Goal: Task Accomplishment & Management: Complete application form

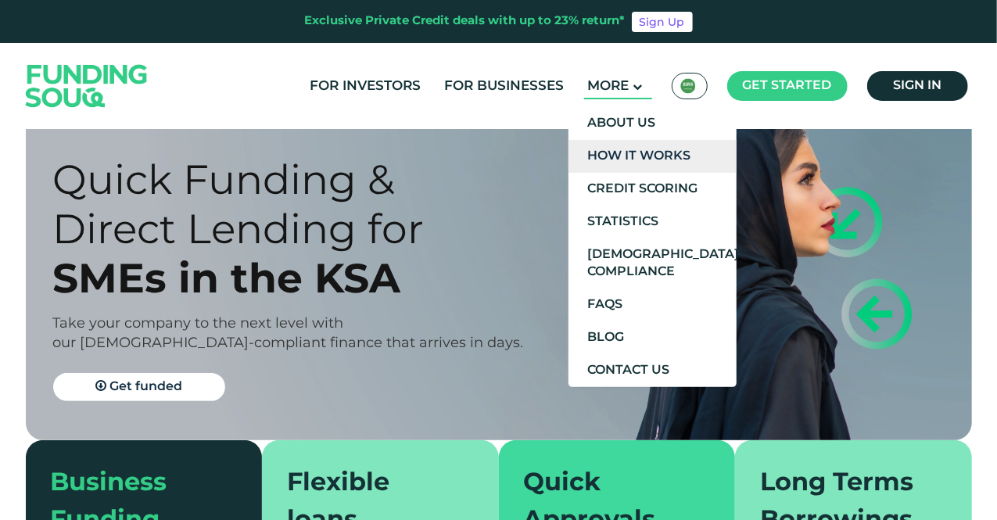
scroll to position [75, 0]
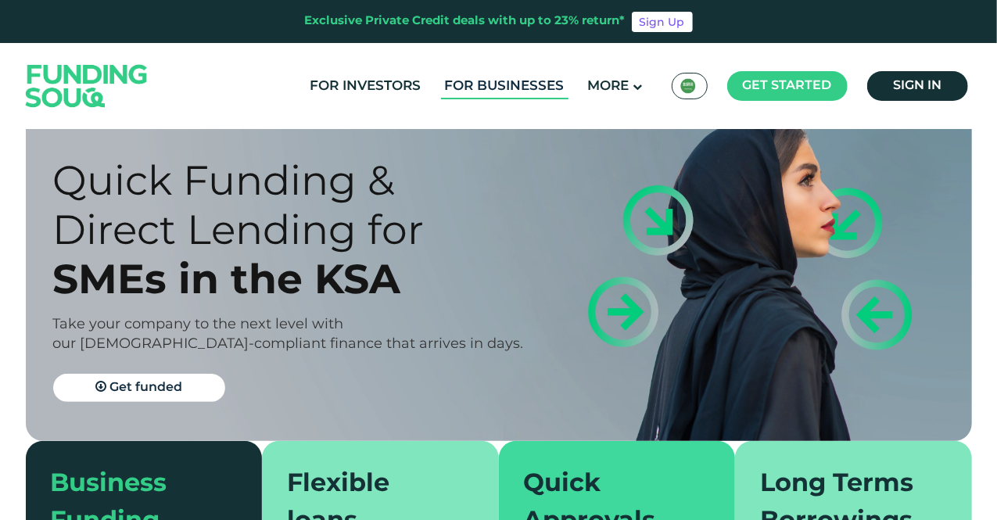
click at [480, 89] on link "For Businesses" at bounding box center [505, 87] width 128 height 26
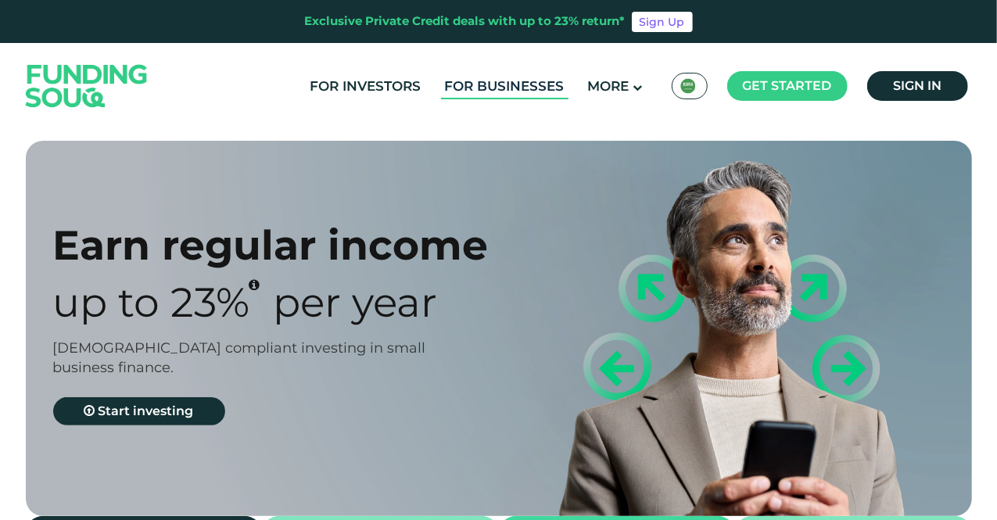
click at [522, 88] on link "For Businesses" at bounding box center [505, 87] width 128 height 26
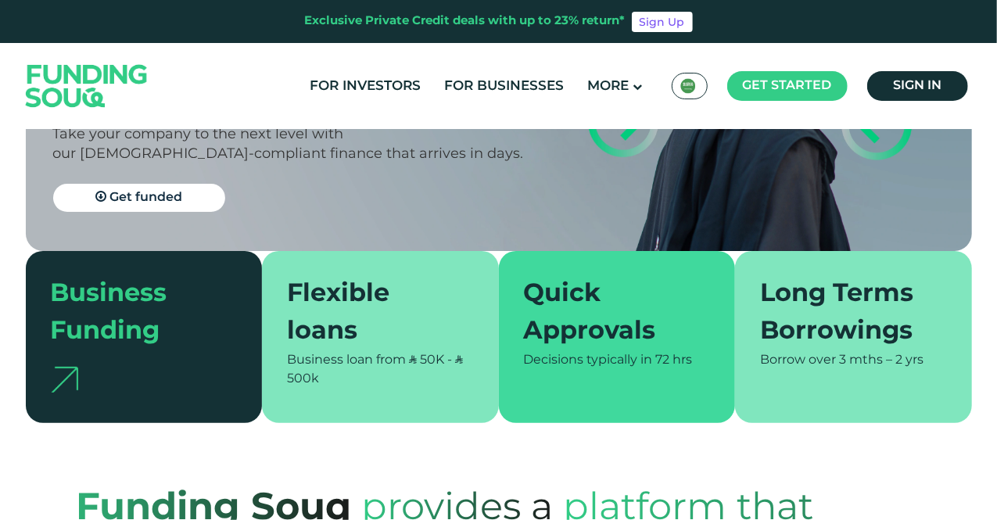
scroll to position [266, 0]
click at [430, 364] on span "ʢ 50K - ʢ 500k" at bounding box center [375, 369] width 176 height 31
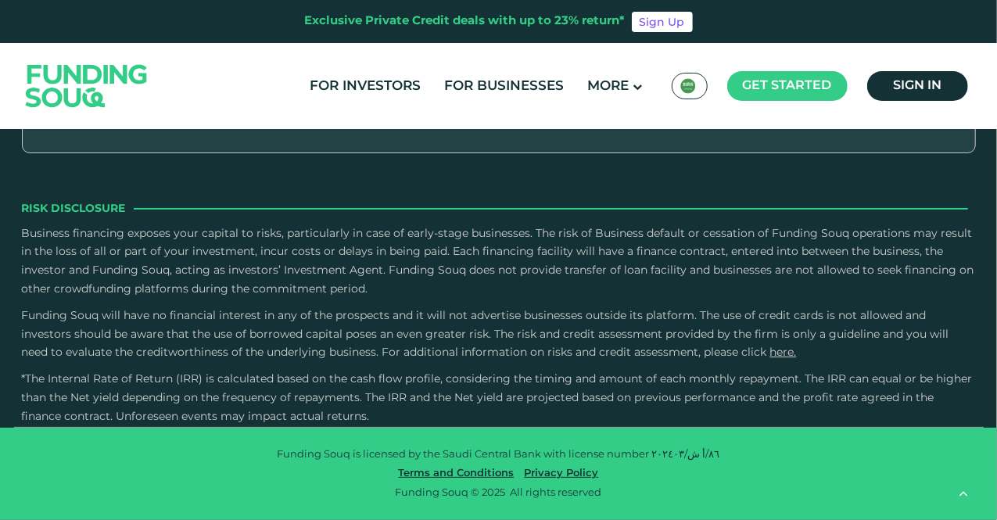
scroll to position [3041, 0]
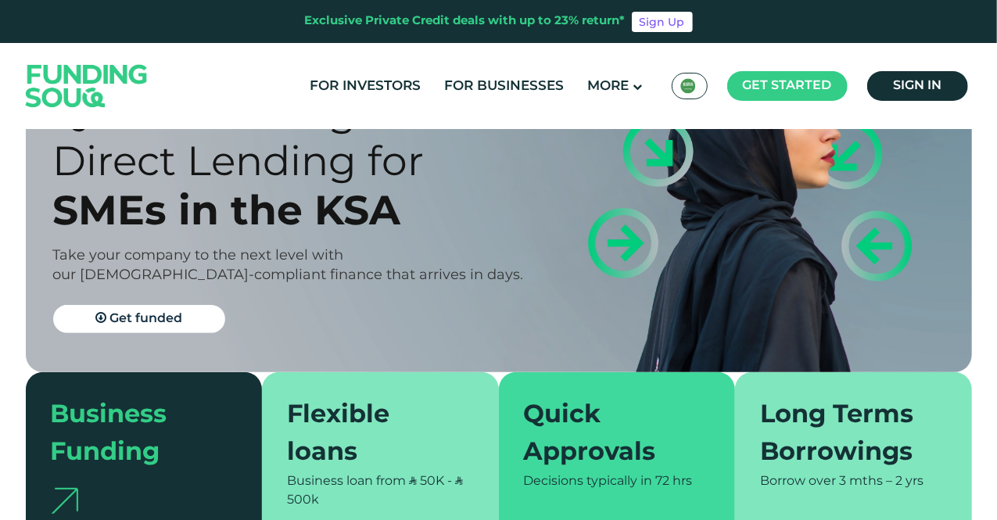
scroll to position [0, 0]
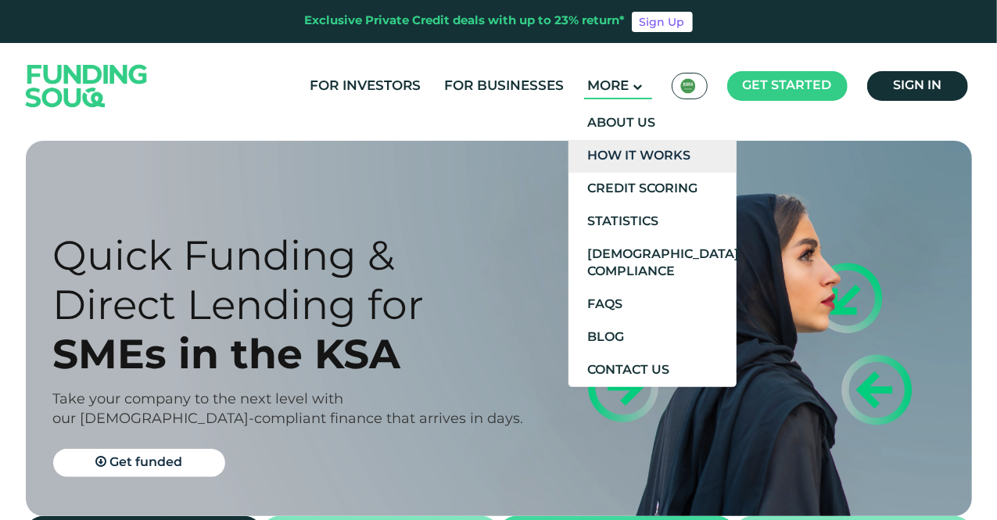
click at [642, 151] on link "How It Works" at bounding box center [653, 156] width 168 height 33
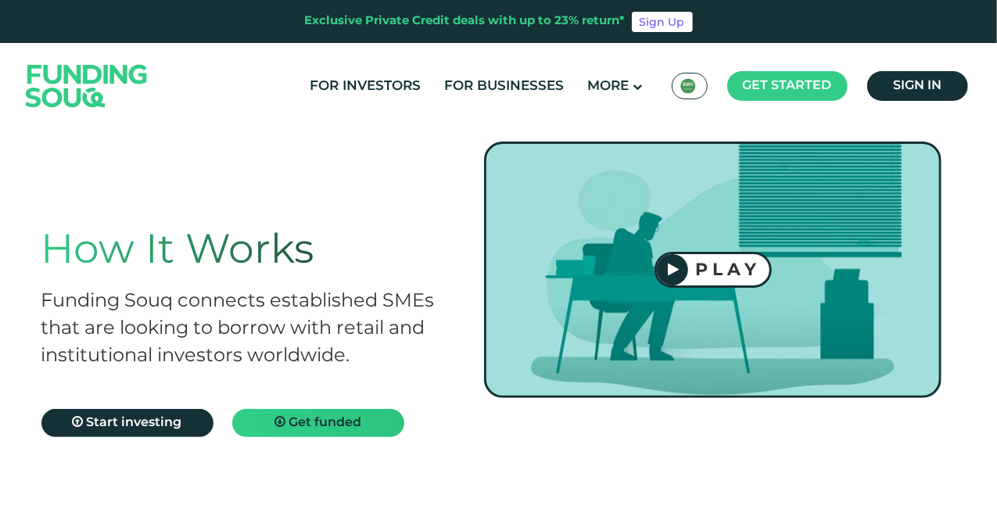
click at [266, 421] on link "Get funded" at bounding box center [318, 423] width 172 height 28
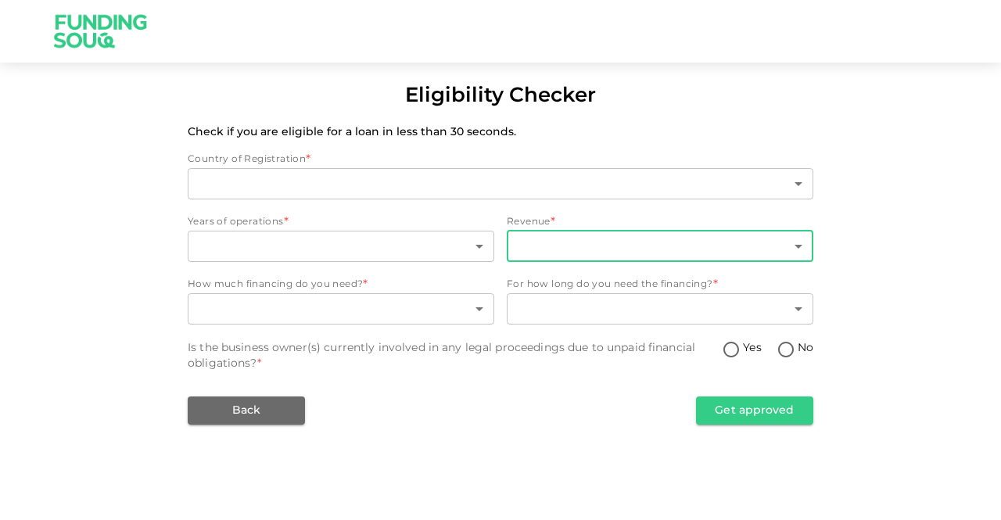
click at [541, 243] on body "Eligibility Checker Check if you are eligible for a loan in less than 30 second…" at bounding box center [500, 260] width 1001 height 520
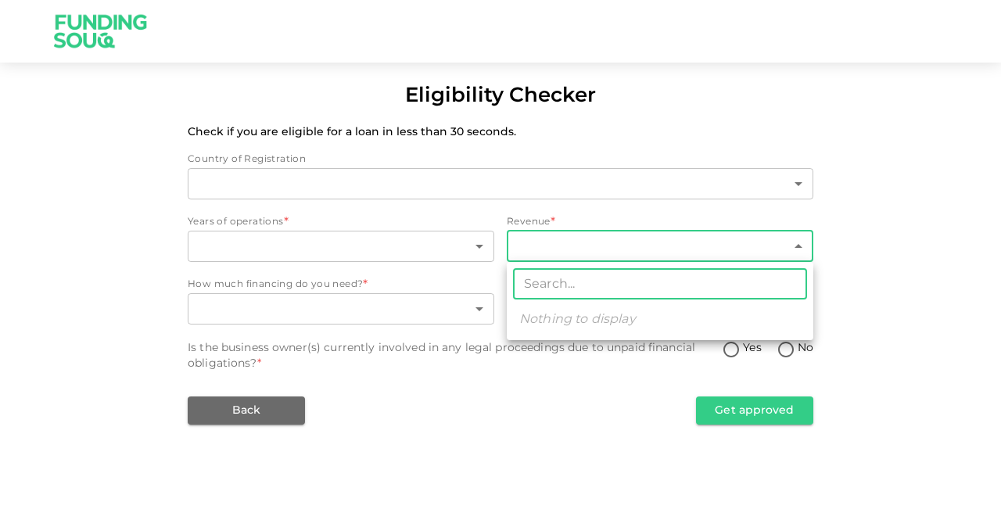
type input "2"
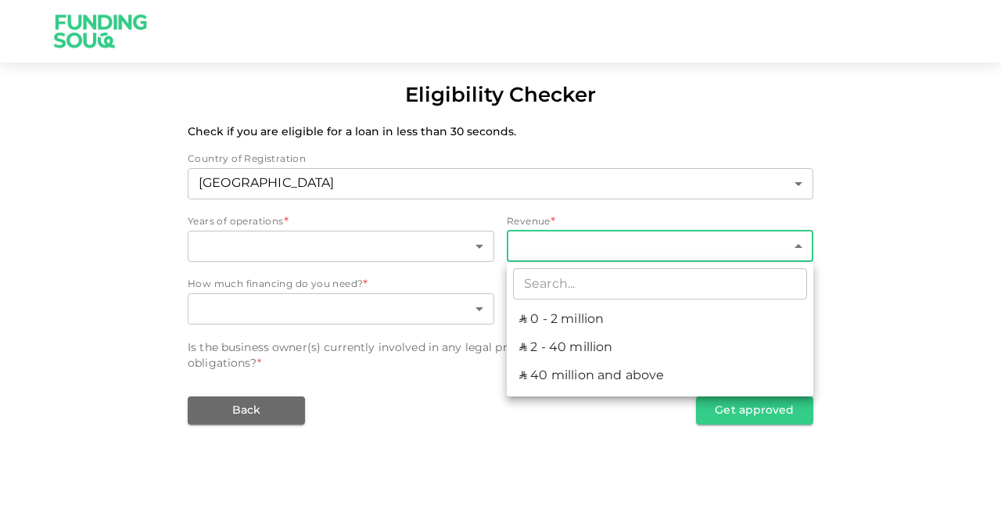
click at [510, 435] on div at bounding box center [500, 260] width 1001 height 520
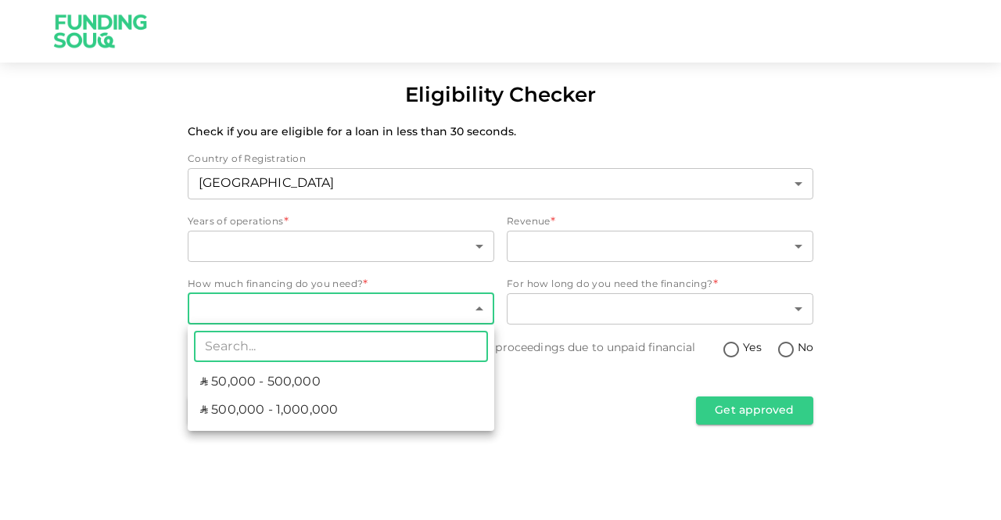
click at [440, 314] on body "Eligibility Checker Check if you are eligible for a loan in less than 30 second…" at bounding box center [500, 260] width 1001 height 520
click at [527, 423] on div at bounding box center [500, 260] width 1001 height 520
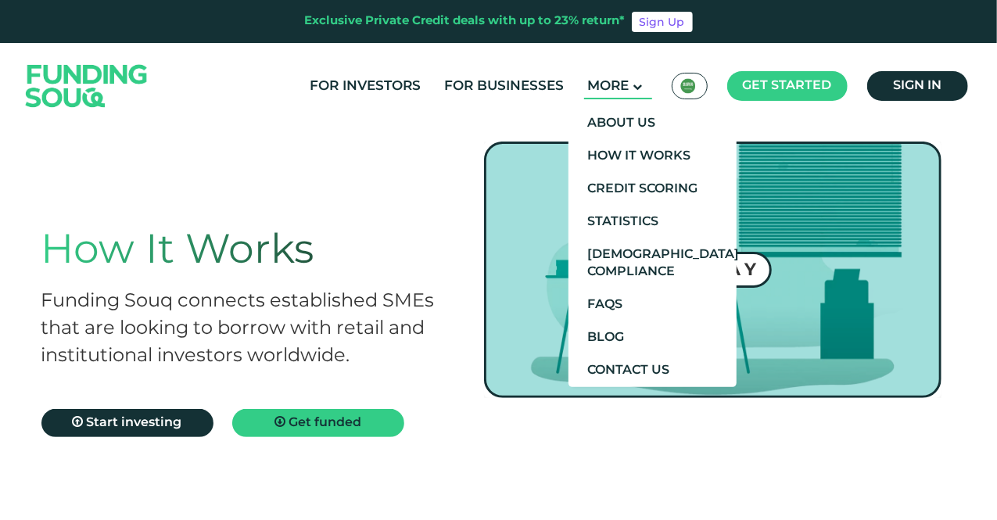
click at [615, 88] on span "More" at bounding box center [608, 86] width 41 height 13
click at [621, 84] on span "More" at bounding box center [608, 86] width 41 height 13
